Goal: Task Accomplishment & Management: Manage account settings

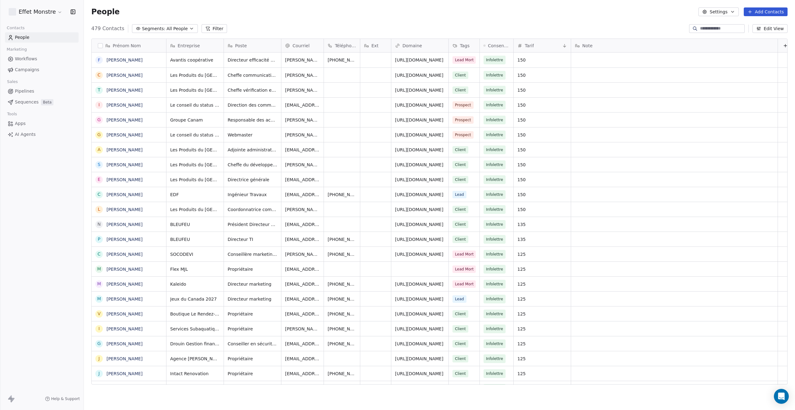
scroll to position [356, 706]
click at [721, 26] on input at bounding box center [721, 28] width 43 height 6
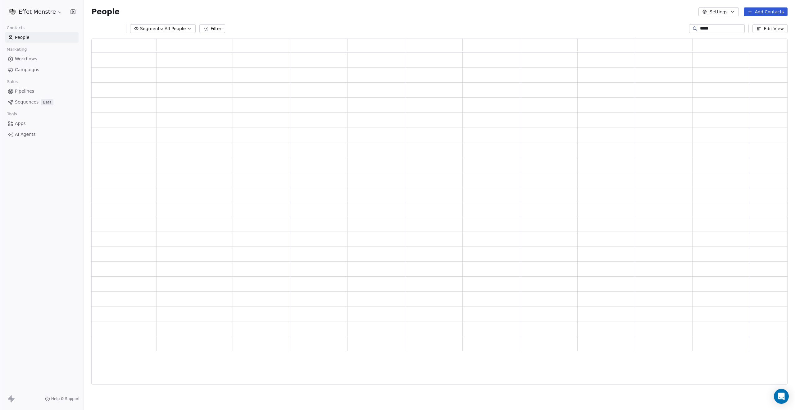
type input "*****"
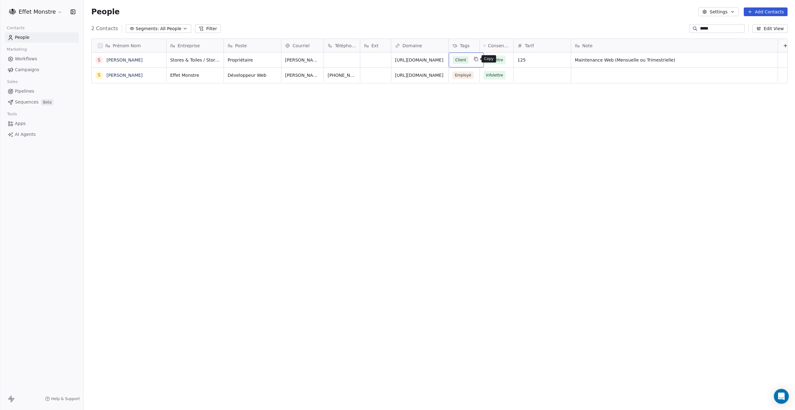
click at [474, 59] on icon "grid" at bounding box center [476, 59] width 5 height 5
type input "****"
click at [456, 77] on button "Suggestions" at bounding box center [457, 76] width 5 height 5
click at [443, 172] on html "Effet Monstre Contacts People Marketing Workflows Campaigns Sales Pipelines Seq…" at bounding box center [397, 205] width 795 height 410
click at [460, 171] on div "Prénom Nom S [PERSON_NAME] S [PERSON_NAME] Entreprise Poste Courriel Téléphone …" at bounding box center [439, 214] width 711 height 361
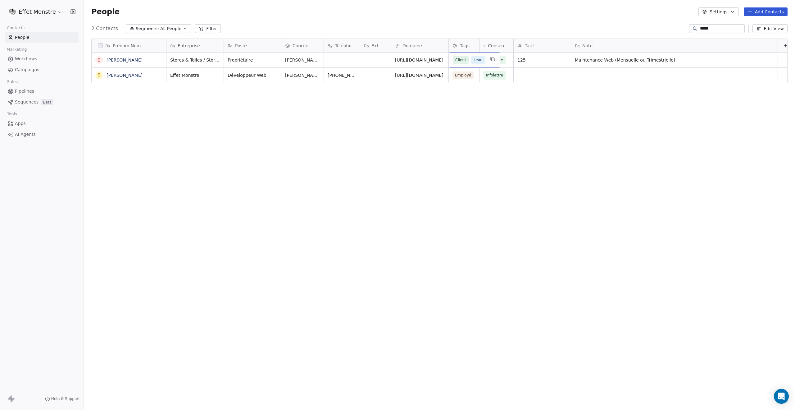
click at [471, 61] on span "Lead" at bounding box center [478, 59] width 14 height 7
click at [456, 124] on button "Suggestions" at bounding box center [457, 126] width 5 height 5
click at [366, 182] on html "Effet Monstre Contacts People Marketing Workflows Campaigns Sales Pipelines Seq…" at bounding box center [397, 205] width 795 height 410
click at [366, 182] on div "Prénom Nom S [PERSON_NAME] S [PERSON_NAME] Entreprise Poste Courriel Téléphone …" at bounding box center [439, 214] width 711 height 361
click at [322, 164] on div "Prénom Nom S [PERSON_NAME] S [PERSON_NAME] Entreprise Poste Courriel Téléphone …" at bounding box center [439, 214] width 711 height 361
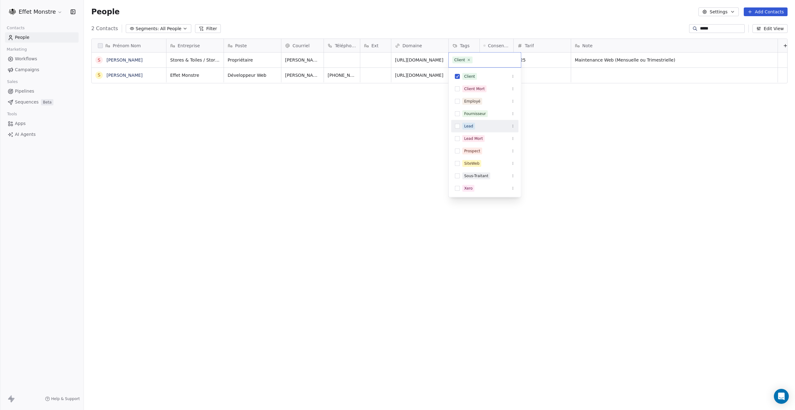
click at [456, 127] on button "Suggestions" at bounding box center [457, 126] width 5 height 5
click at [399, 155] on html "Effet Monstre Contacts People Marketing Workflows Campaigns Sales Pipelines Seq…" at bounding box center [397, 205] width 795 height 410
click at [399, 155] on div "Prénom Nom S [PERSON_NAME] S [PERSON_NAME] Entreprise Poste Courriel Téléphone …" at bounding box center [439, 214] width 711 height 361
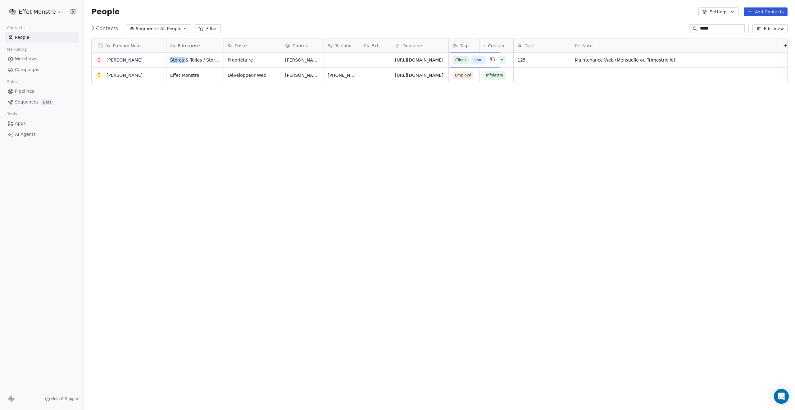
click at [468, 60] on span "Client" at bounding box center [461, 59] width 16 height 7
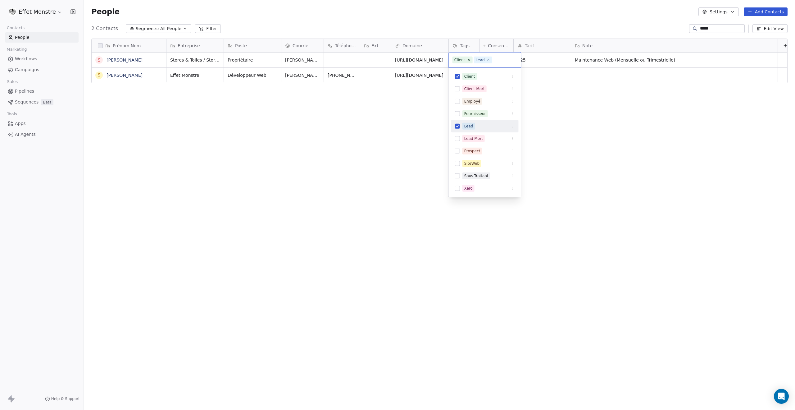
click at [457, 125] on button "Suggestions" at bounding box center [457, 126] width 5 height 5
click at [394, 152] on html "Effet Monstre Contacts People Marketing Workflows Campaigns Sales Pipelines Seq…" at bounding box center [397, 205] width 795 height 410
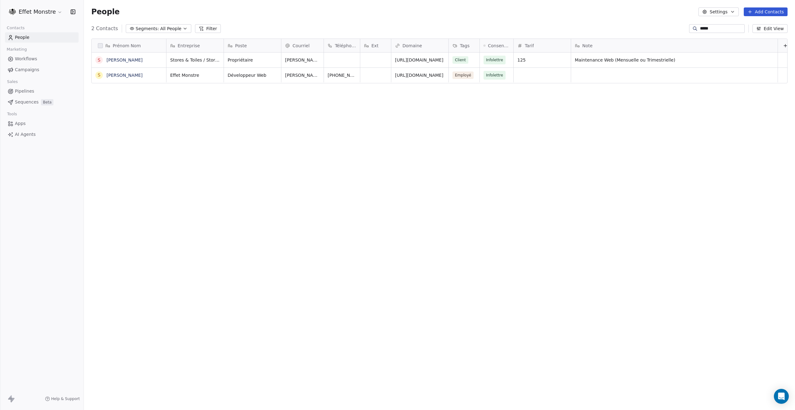
click at [26, 89] on span "Pipelines" at bounding box center [24, 91] width 19 height 7
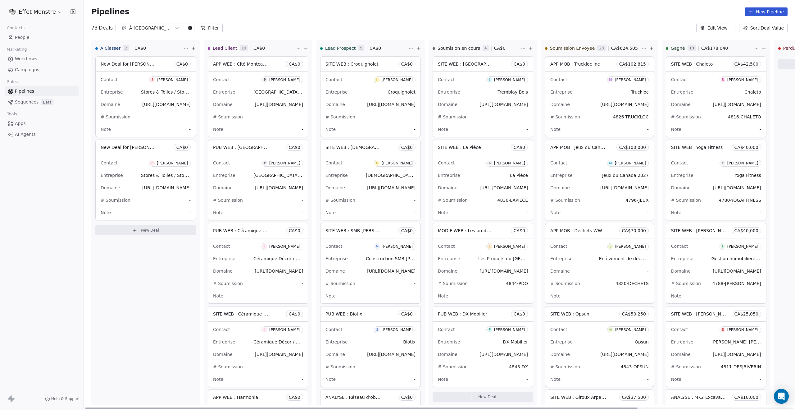
click at [118, 66] on span "New Deal for [PERSON_NAME]" at bounding box center [134, 64] width 66 height 6
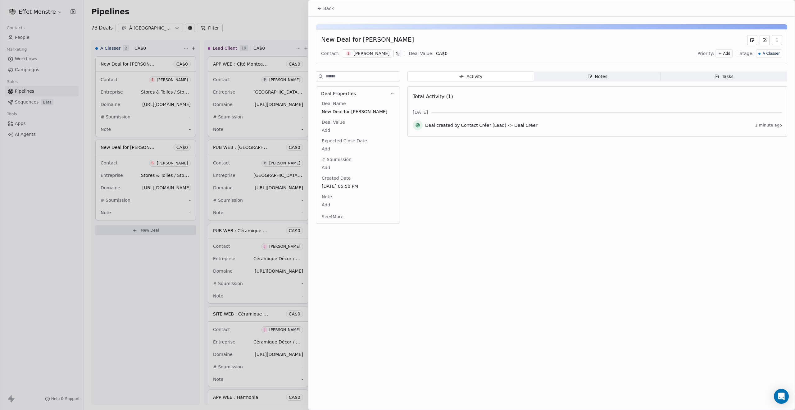
click at [347, 109] on span "New Deal for [PERSON_NAME]" at bounding box center [358, 111] width 72 height 6
click at [347, 109] on span "New Deal for [PERSON_NAME]" at bounding box center [358, 112] width 72 height 6
type textarea "**********"
click at [116, 146] on div at bounding box center [397, 205] width 795 height 410
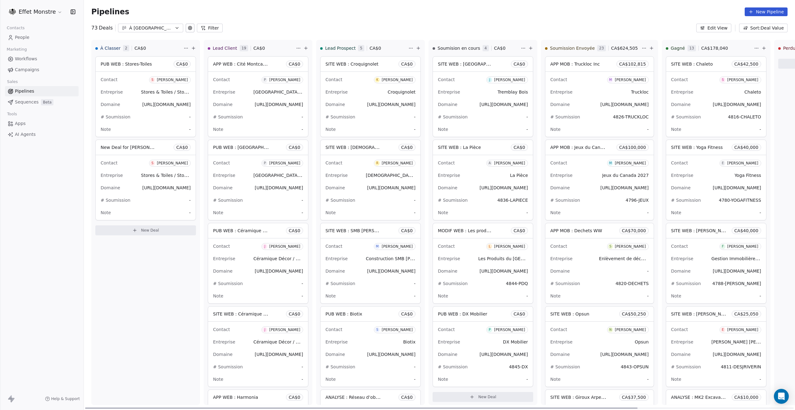
drag, startPoint x: 99, startPoint y: 340, endPoint x: 87, endPoint y: 229, distance: 110.9
click at [99, 340] on div "À Classer 2 CA$ 0 PUB WEB : Stores-Toiles CA$ 0 Contact S [PERSON_NAME] Entrepr…" at bounding box center [145, 222] width 109 height 365
click at [123, 144] on span "New Deal for [PERSON_NAME]" at bounding box center [134, 147] width 66 height 6
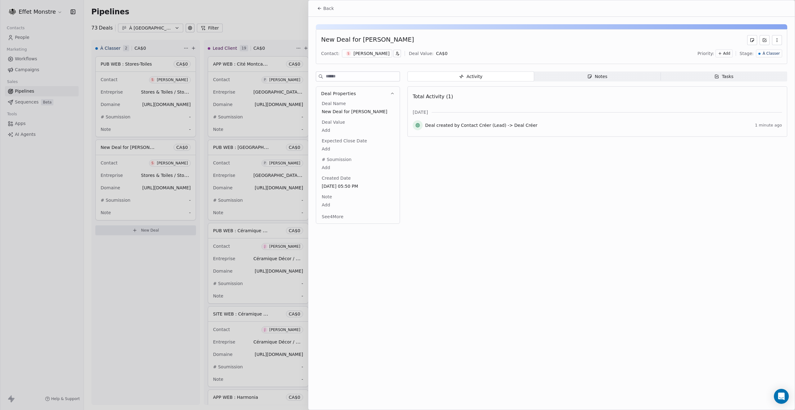
click at [351, 105] on div "Deal Name New Deal for [PERSON_NAME]" at bounding box center [358, 107] width 75 height 15
click at [353, 111] on span "New Deal for [PERSON_NAME]" at bounding box center [358, 111] width 72 height 6
click at [353, 111] on span "New Deal for [PERSON_NAME]" at bounding box center [358, 112] width 72 height 6
type textarea "**********"
click at [45, 187] on div at bounding box center [397, 205] width 795 height 410
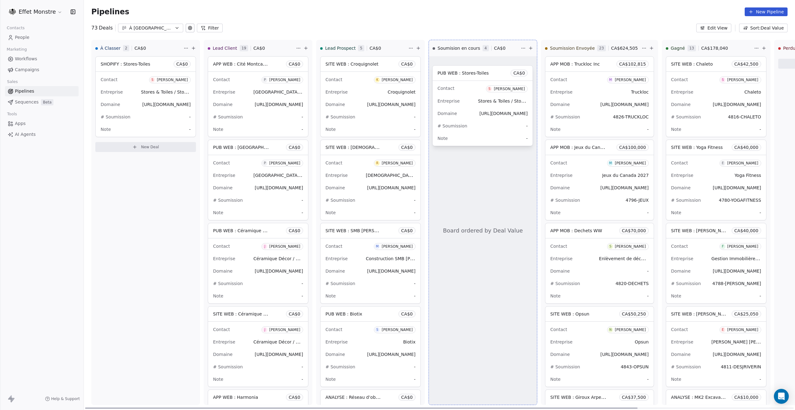
drag, startPoint x: 139, startPoint y: 64, endPoint x: 476, endPoint y: 73, distance: 337.5
drag, startPoint x: 129, startPoint y: 63, endPoint x: 465, endPoint y: 69, distance: 335.8
